Goal: Find specific page/section: Find specific page/section

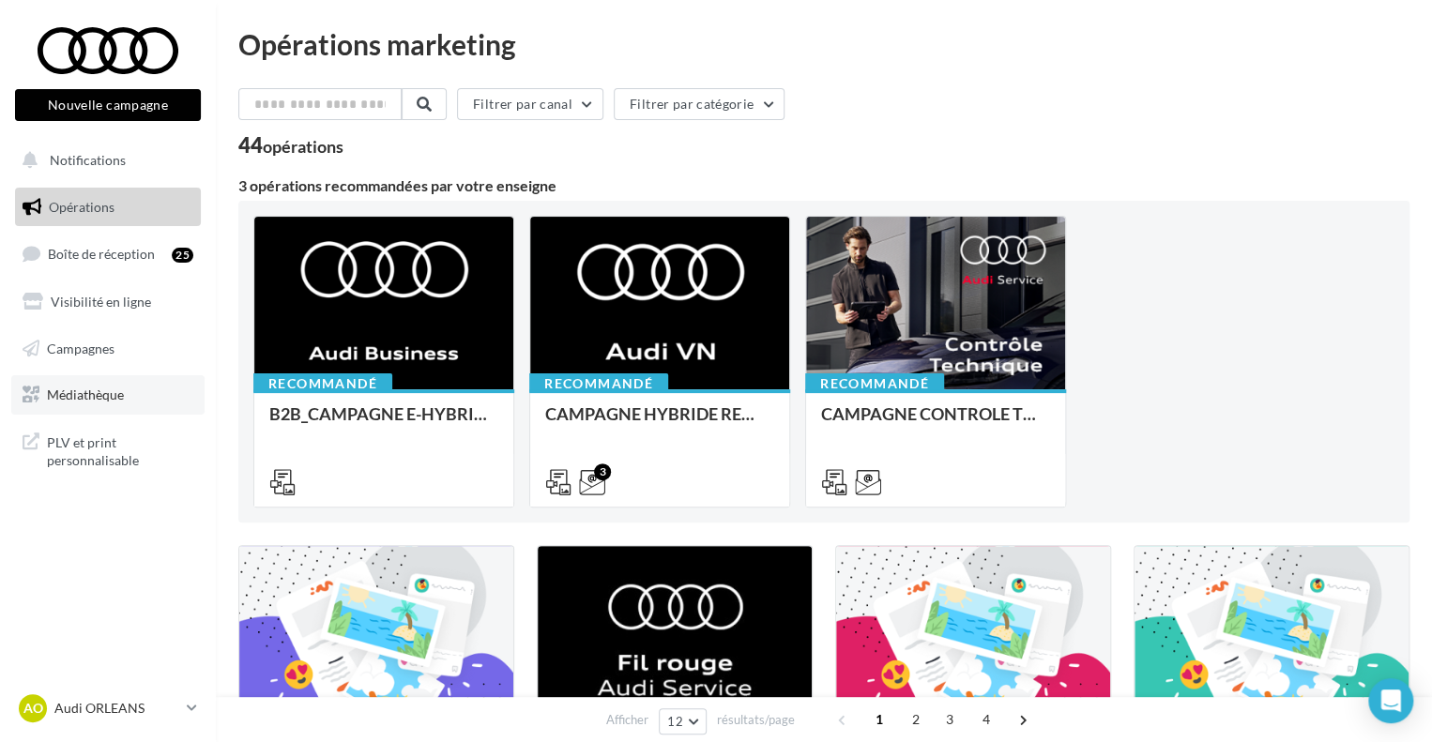
click at [117, 396] on span "Médiathèque" at bounding box center [85, 395] width 77 height 16
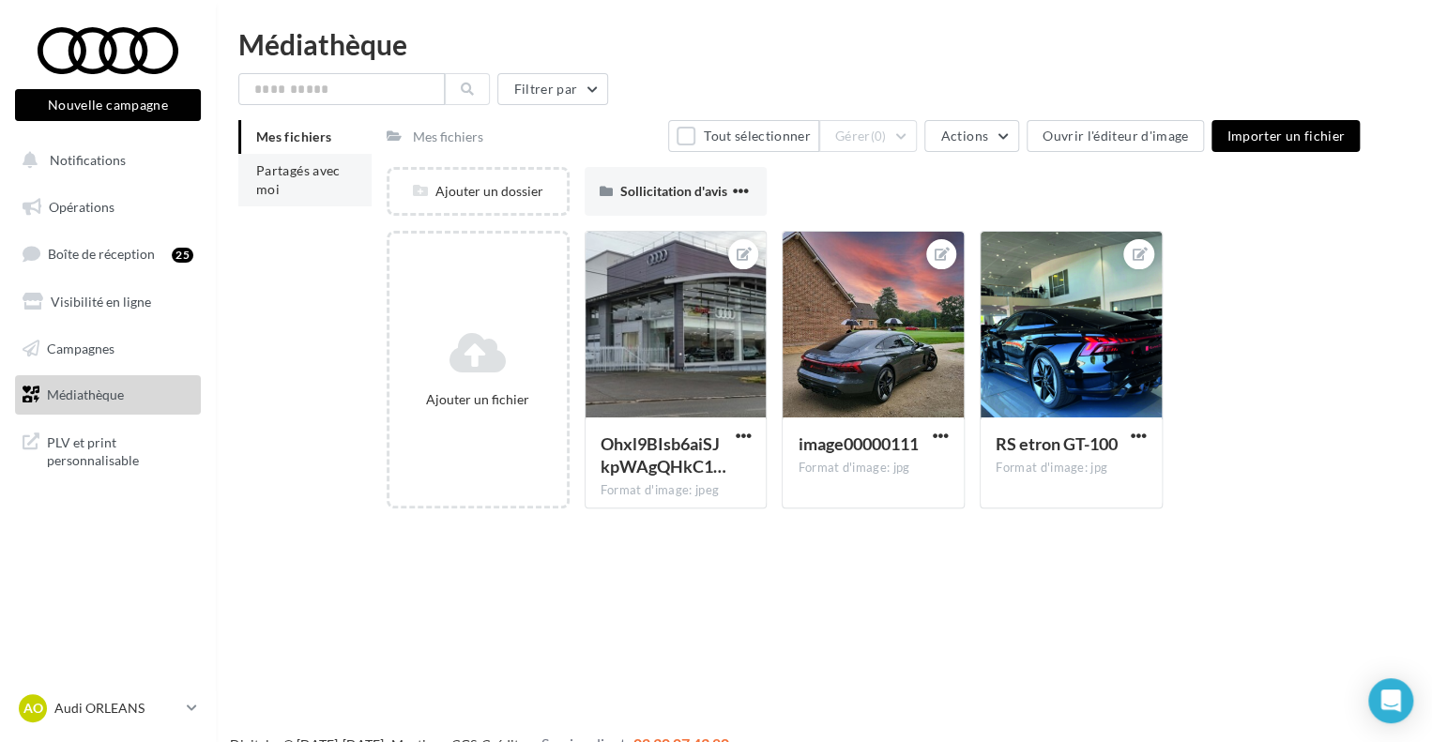
click at [289, 168] on span "Partagés avec moi" at bounding box center [298, 179] width 84 height 35
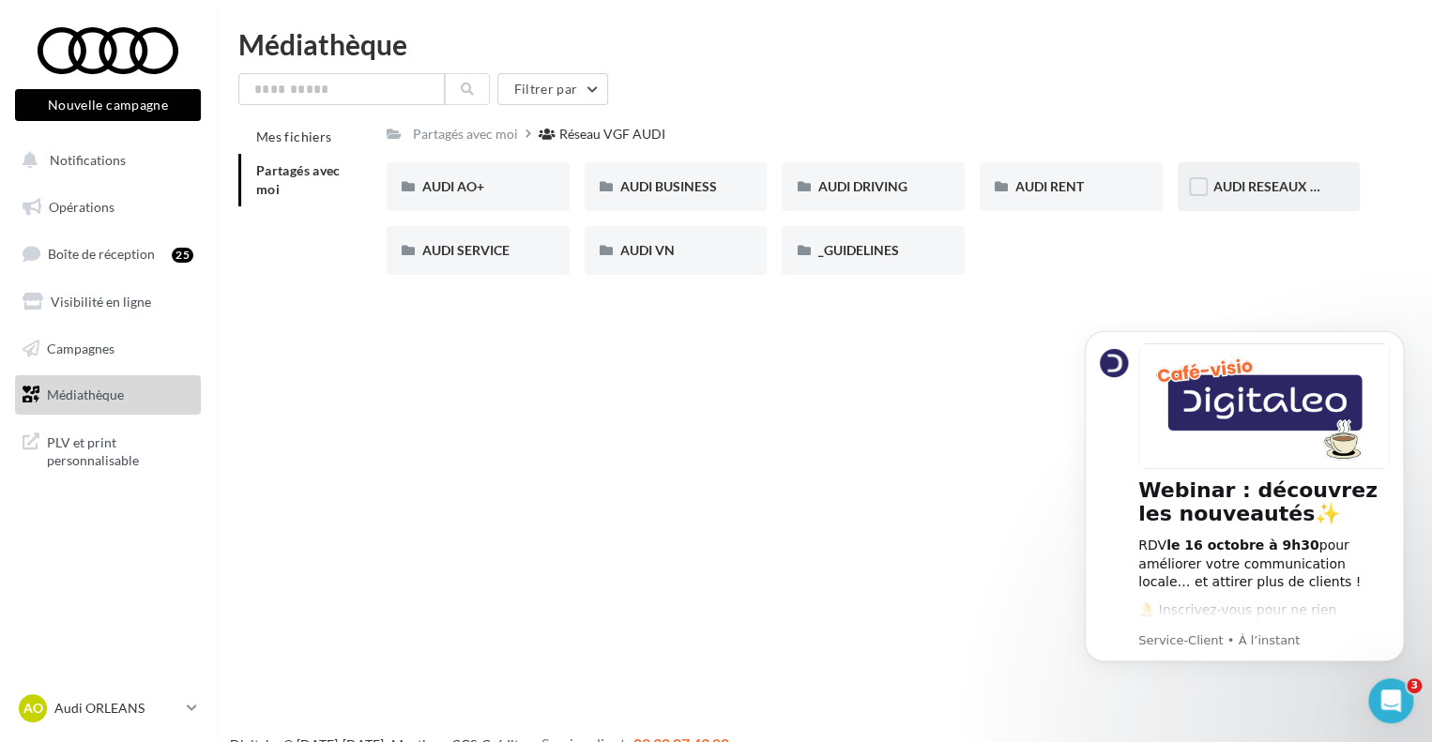
click at [1240, 195] on div "AUDI RESEAUX SOCIAUX" at bounding box center [1269, 186] width 112 height 19
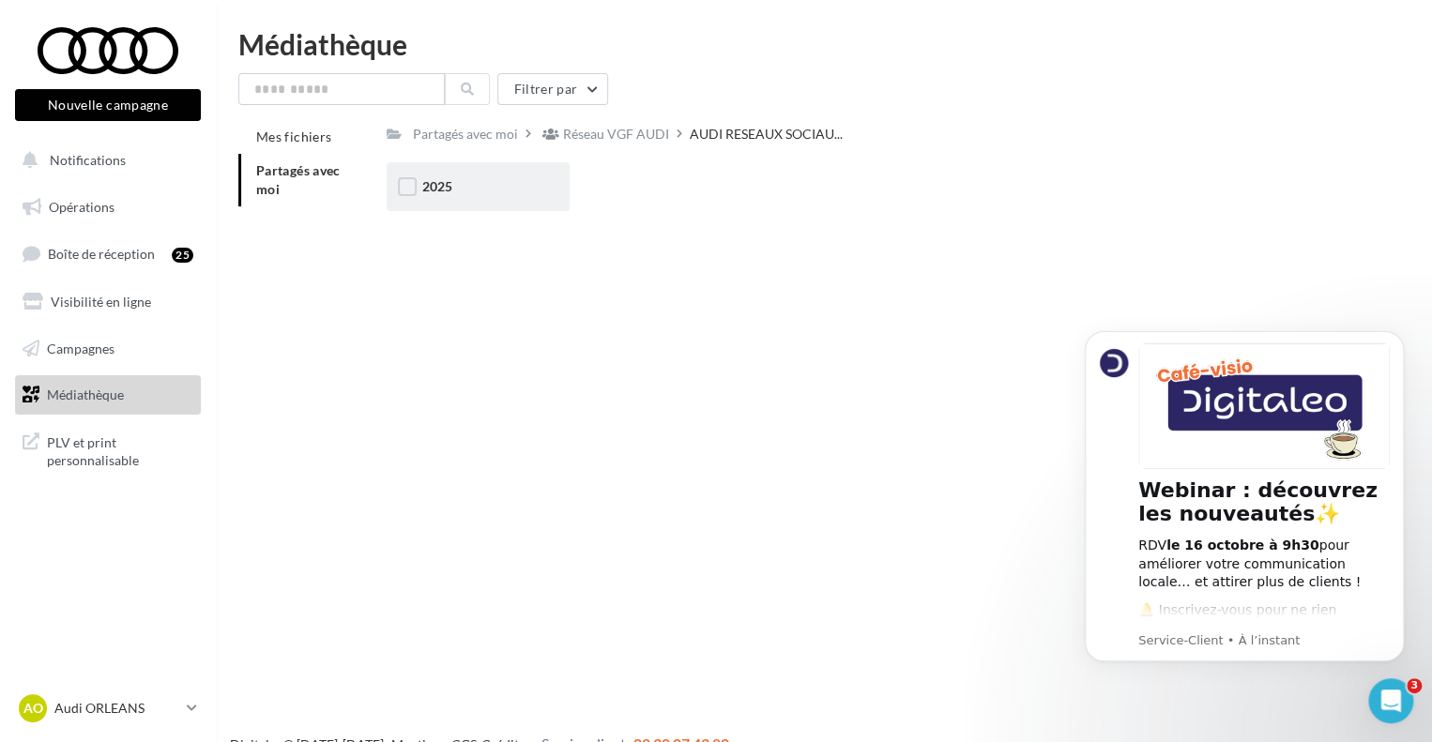
click at [523, 179] on div "2025" at bounding box center [478, 186] width 112 height 19
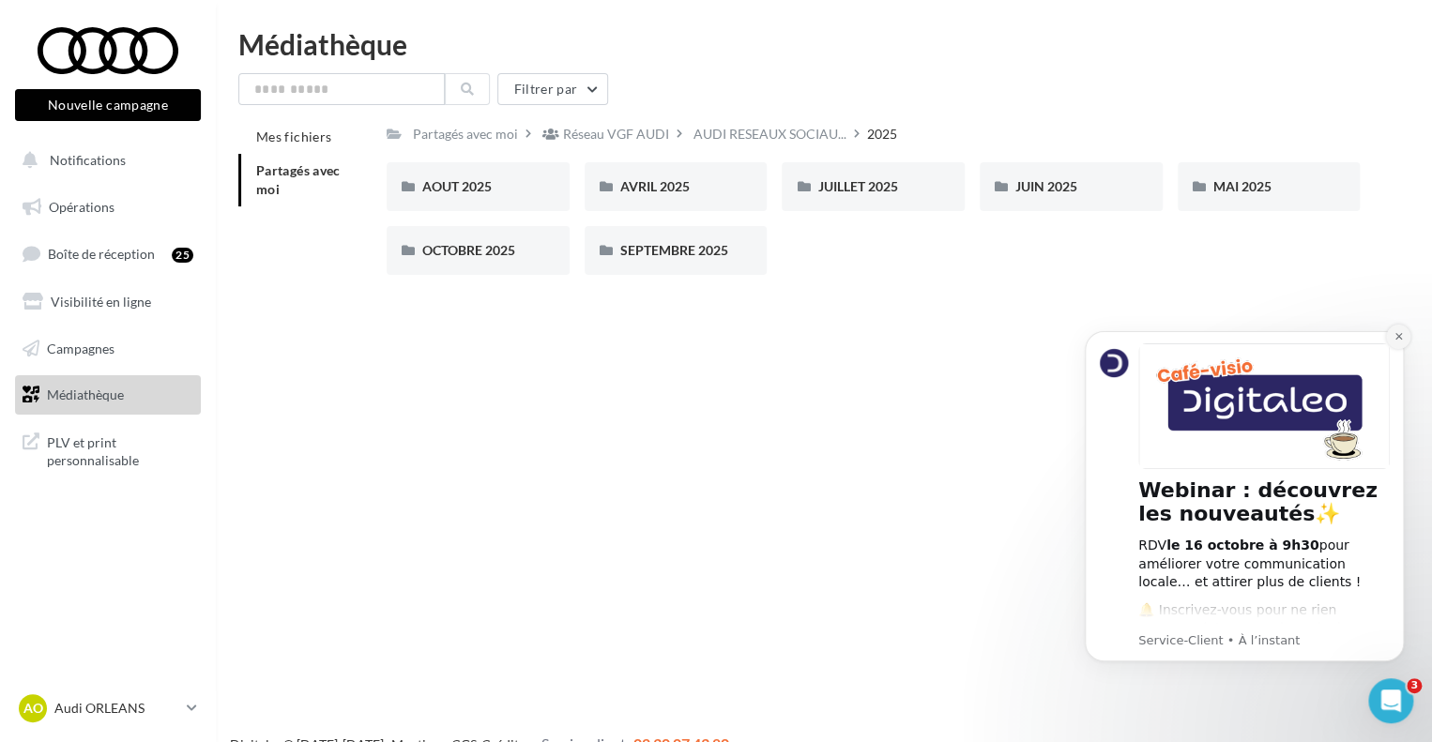
click at [1398, 337] on icon "Dismiss notification" at bounding box center [1398, 336] width 10 height 10
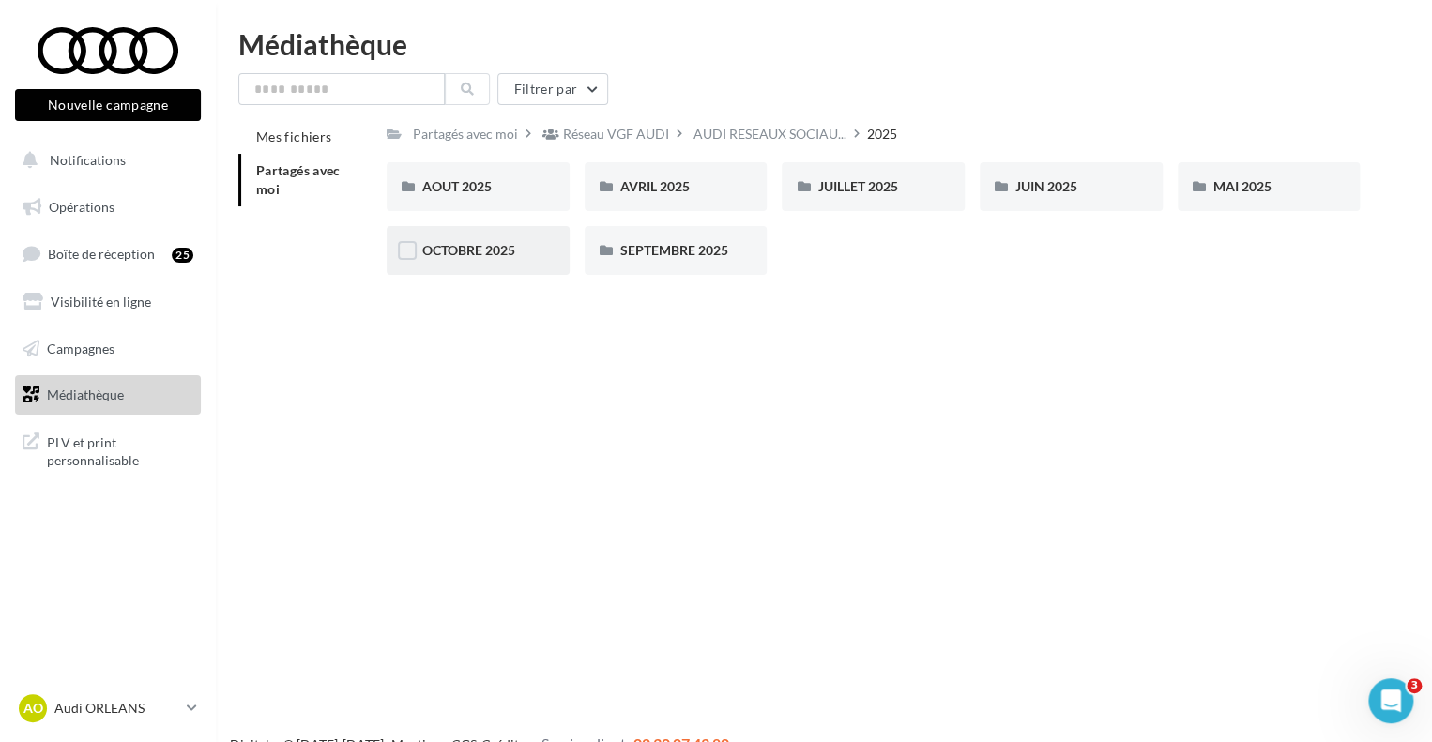
click at [439, 265] on div "OCTOBRE 2025" at bounding box center [478, 250] width 183 height 49
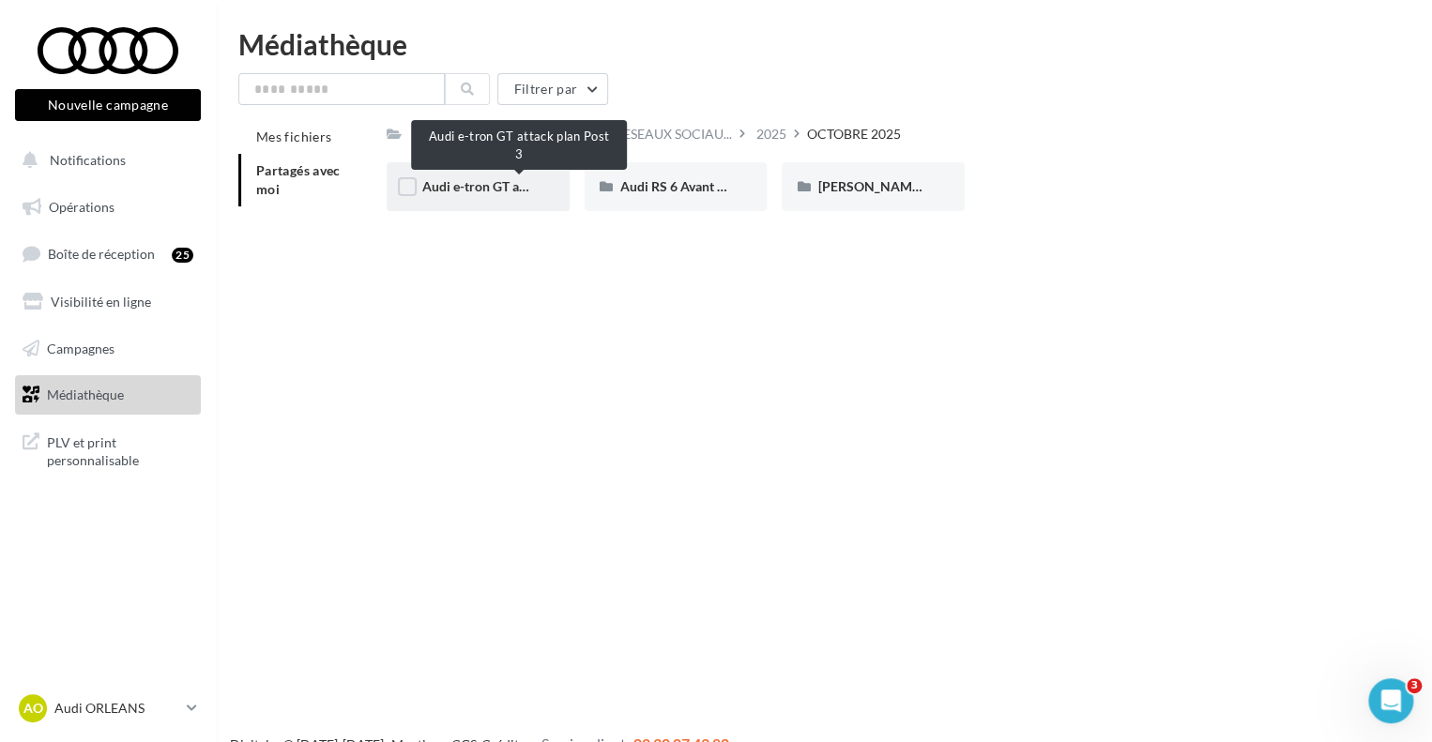
click at [493, 185] on span "Audi e-tron GT attack plan Post 3" at bounding box center [519, 186] width 194 height 16
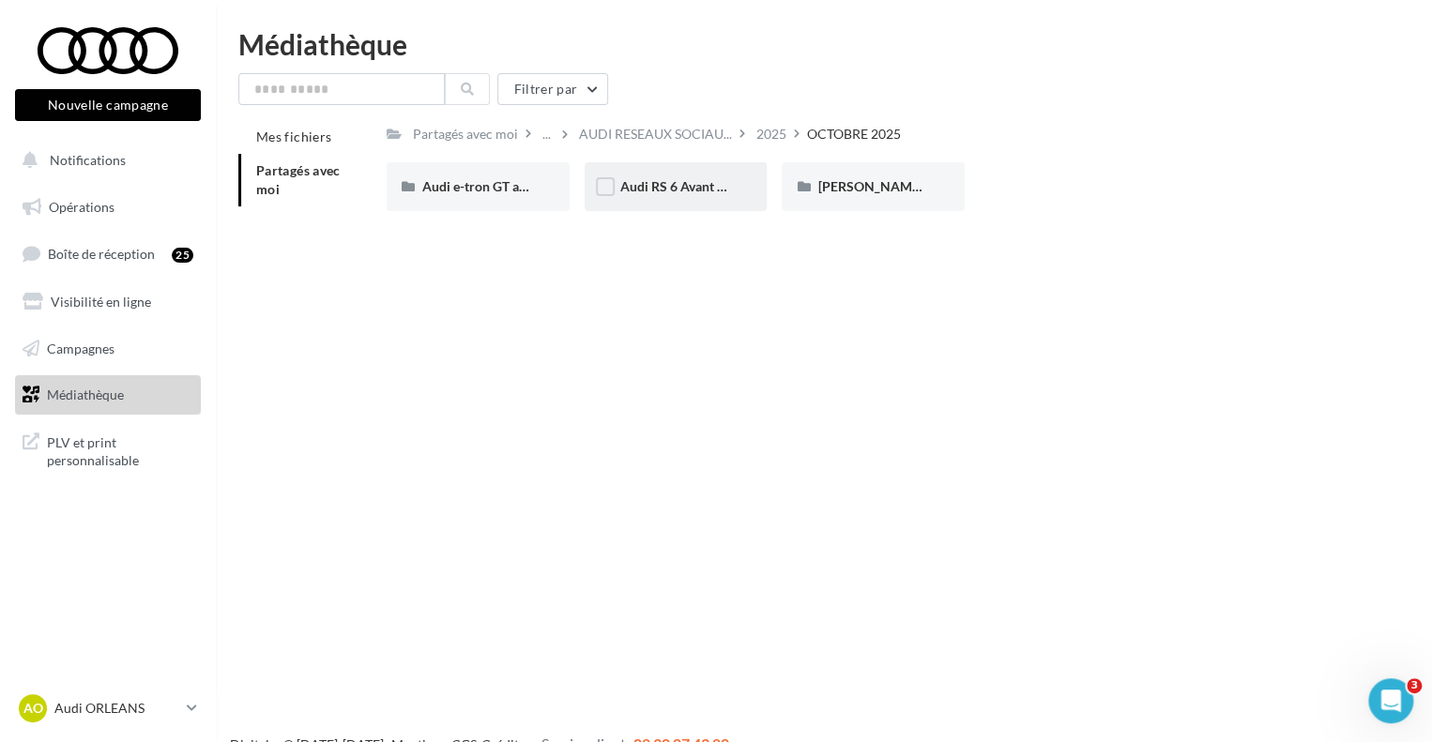
click at [715, 202] on div "Audi RS 6 Avant GT (STORY)" at bounding box center [675, 186] width 183 height 49
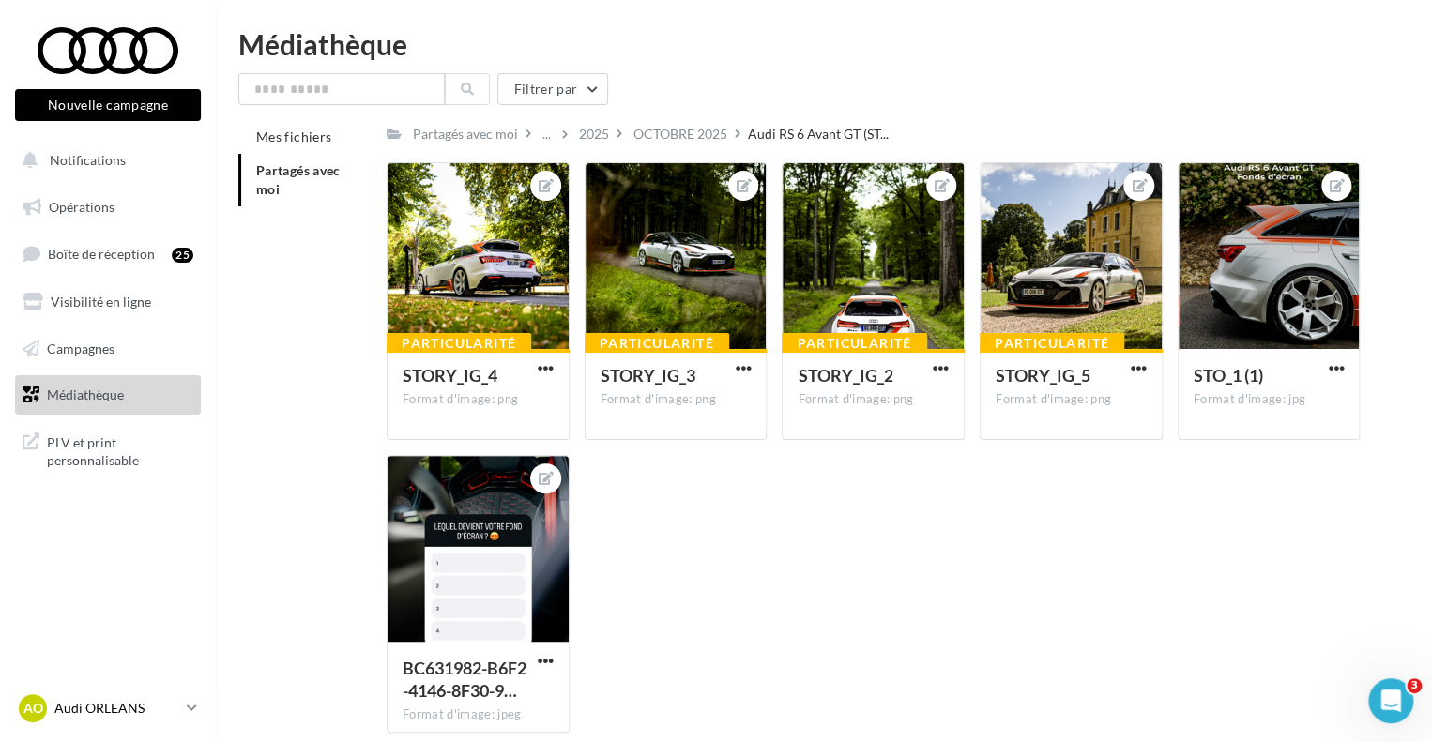
click at [182, 716] on link "AO Audi ORLEANS audi-orle-thi" at bounding box center [108, 708] width 186 height 36
